Goal: Information Seeking & Learning: Understand process/instructions

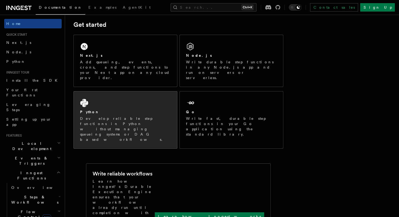
scroll to position [74, 0]
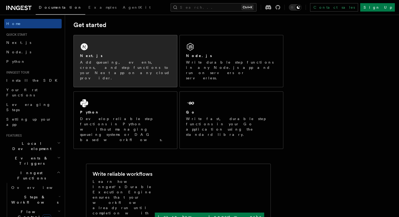
click at [130, 40] on div "Next.js Add queueing, events, crons, and step functions to your Next app on any…" at bounding box center [125, 61] width 103 height 52
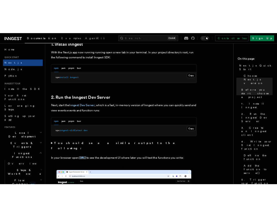
scroll to position [301, 0]
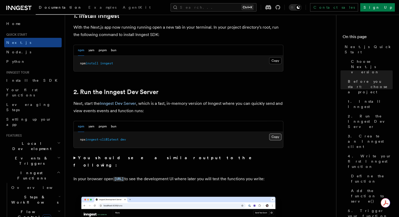
click at [277, 136] on button "Copy Copied" at bounding box center [275, 136] width 12 height 7
